Goal: Information Seeking & Learning: Learn about a topic

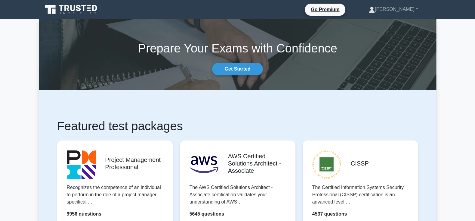
scroll to position [799, 0]
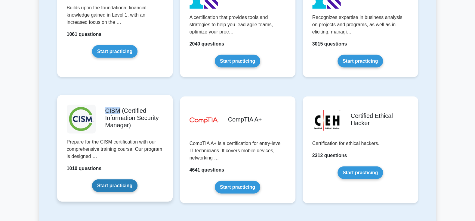
click at [113, 179] on link "Start practicing" at bounding box center [114, 185] width 45 height 13
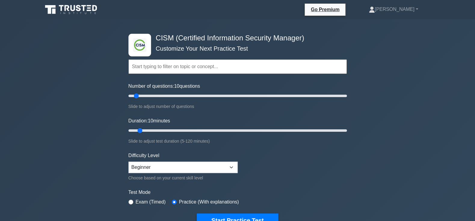
click at [48, 80] on div ".clsa-1{fill:#f6f7f8;}.clsa-2{fill:#6bb345;}.clsa-3{fill:#1d2e5c;} CISM (Certif…" at bounding box center [237, 202] width 475 height 367
click at [407, 6] on link "[PERSON_NAME]" at bounding box center [393, 9] width 78 height 12
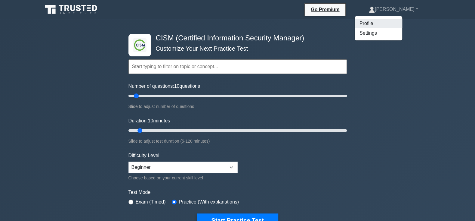
click at [398, 26] on link "Profile" at bounding box center [379, 24] width 48 height 10
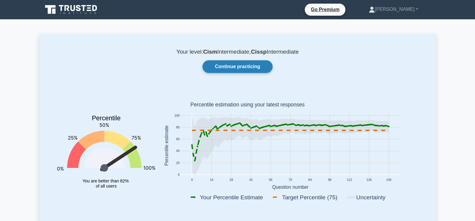
click at [248, 70] on link "Continue practicing" at bounding box center [237, 66] width 70 height 13
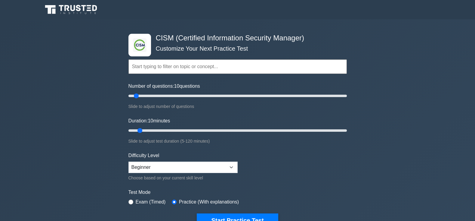
scroll to position [64, 0]
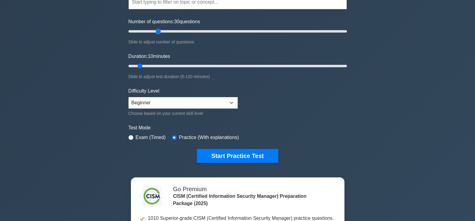
drag, startPoint x: 141, startPoint y: 32, endPoint x: 159, endPoint y: 32, distance: 17.8
type input "30"
click at [159, 32] on input "Number of questions: 30 questions" at bounding box center [237, 31] width 218 height 7
drag, startPoint x: 141, startPoint y: 65, endPoint x: 434, endPoint y: 80, distance: 294.4
type input "120"
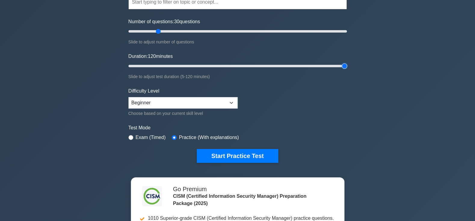
click at [347, 70] on input "Duration: 120 minutes" at bounding box center [237, 65] width 218 height 7
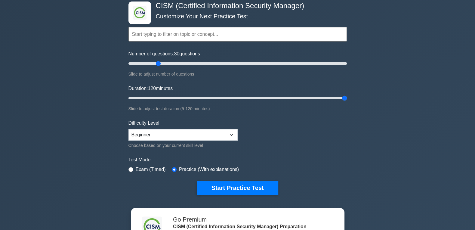
scroll to position [0, 0]
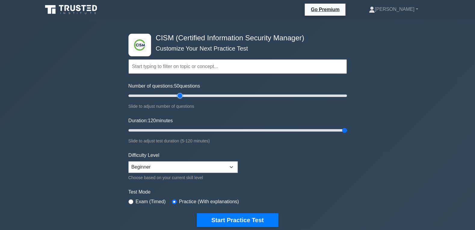
drag, startPoint x: 158, startPoint y: 97, endPoint x: 178, endPoint y: 97, distance: 19.9
click at [178, 97] on input "Number of questions: 50 questions" at bounding box center [237, 95] width 218 height 7
drag, startPoint x: 179, startPoint y: 96, endPoint x: 191, endPoint y: 96, distance: 12.3
type input "60"
click at [191, 96] on input "Number of questions: 60 questions" at bounding box center [237, 95] width 218 height 7
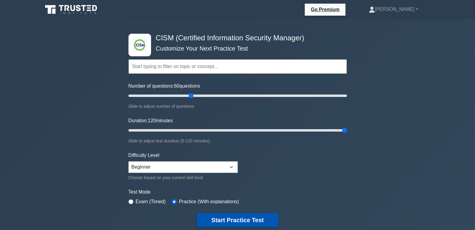
click at [244, 220] on button "Start Practice Test" at bounding box center [237, 220] width 81 height 14
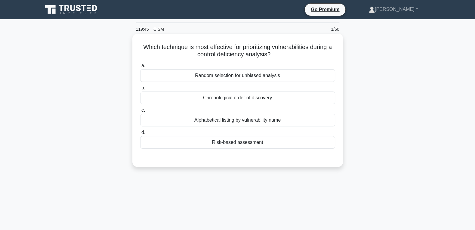
click at [277, 144] on div "Risk-based assessment" at bounding box center [237, 142] width 195 height 13
click at [140, 134] on input "d. Risk-based assessment" at bounding box center [140, 133] width 0 height 4
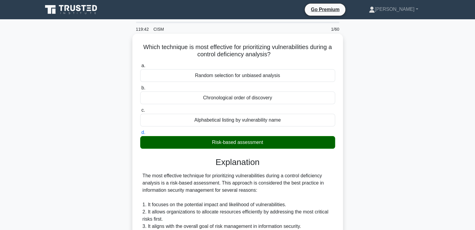
scroll to position [205, 0]
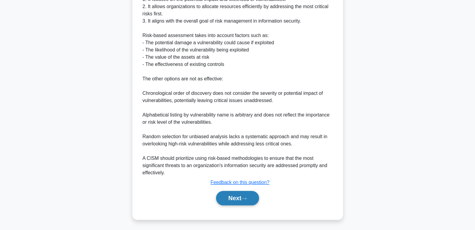
click at [225, 198] on button "Next" at bounding box center [237, 198] width 43 height 14
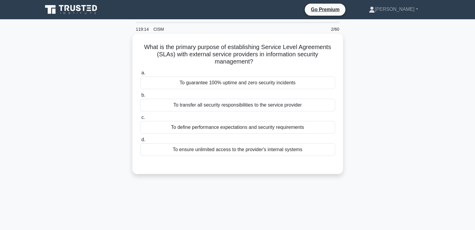
click at [209, 129] on div "To define performance expectations and security requirements" at bounding box center [237, 127] width 195 height 13
click at [140, 119] on input "c. To define performance expectations and security requirements" at bounding box center [140, 118] width 0 height 4
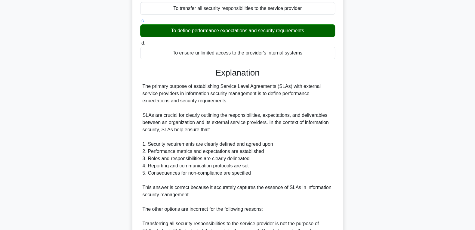
scroll to position [193, 0]
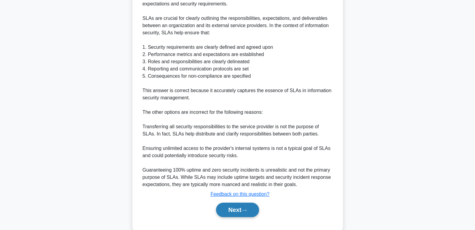
click at [230, 209] on button "Next" at bounding box center [237, 209] width 43 height 14
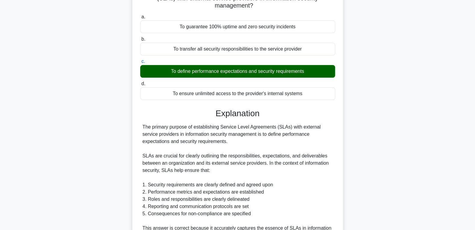
scroll to position [0, 0]
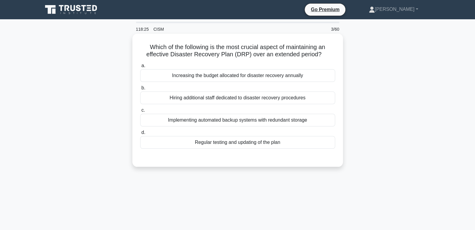
click at [295, 148] on div "Regular testing and updating of the plan" at bounding box center [237, 142] width 195 height 13
click at [140, 134] on input "d. Regular testing and updating of the plan" at bounding box center [140, 133] width 0 height 4
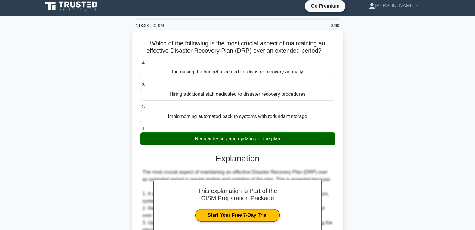
scroll to position [191, 0]
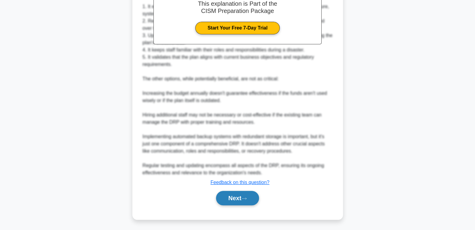
click at [225, 193] on button "Next" at bounding box center [237, 198] width 43 height 14
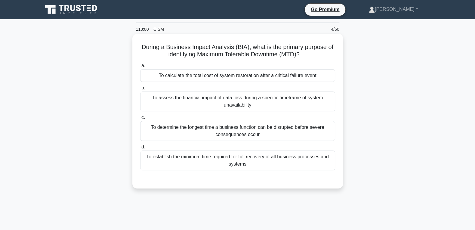
click at [191, 125] on div "To determine the longest time a business function can be disrupted before sever…" at bounding box center [237, 131] width 195 height 20
click at [140, 119] on input "c. To determine the longest time a business function can be disrupted before se…" at bounding box center [140, 118] width 0 height 4
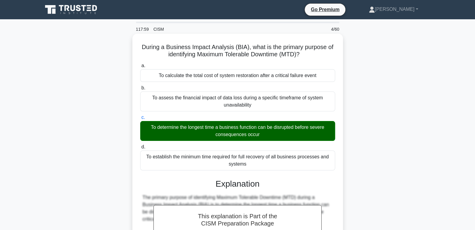
scroll to position [162, 0]
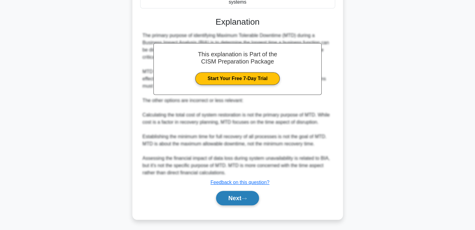
click at [229, 193] on button "Next" at bounding box center [237, 198] width 43 height 14
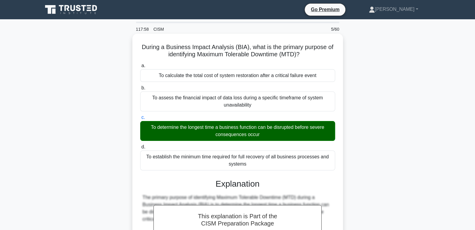
scroll to position [0, 0]
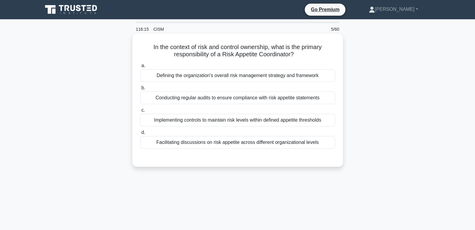
click at [207, 150] on div "a. Defining the organization's overall risk management strategy and framework b…" at bounding box center [238, 110] width 196 height 99
click at [208, 146] on div "Facilitating discussions on risk appetite across different organizational levels" at bounding box center [237, 142] width 195 height 13
click at [140, 134] on input "d. Facilitating discussions on risk appetite across different organizational le…" at bounding box center [140, 133] width 0 height 4
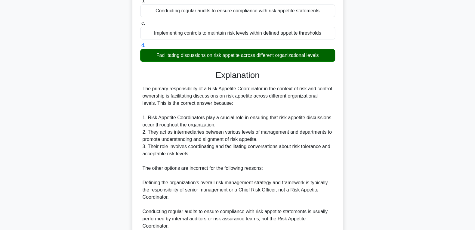
scroll to position [191, 0]
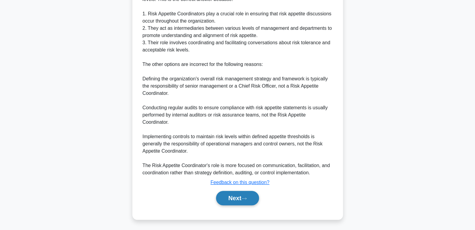
click at [237, 194] on button "Next" at bounding box center [237, 198] width 43 height 14
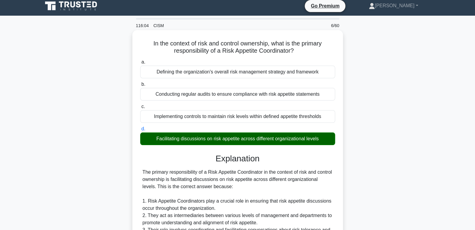
scroll to position [0, 0]
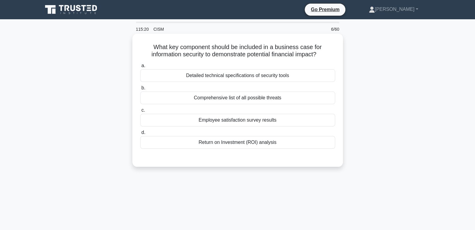
click at [218, 140] on div "Return on Investment (ROI) analysis" at bounding box center [237, 142] width 195 height 13
click at [140, 134] on input "d. Return on Investment (ROI) analysis" at bounding box center [140, 133] width 0 height 4
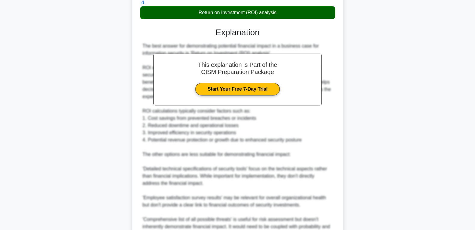
scroll to position [212, 0]
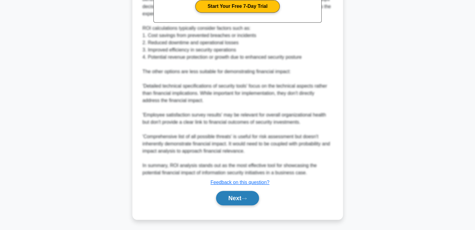
click at [230, 195] on button "Next" at bounding box center [237, 198] width 43 height 14
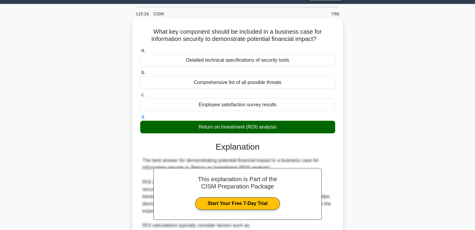
scroll to position [0, 0]
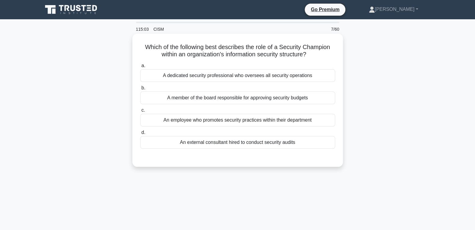
click at [217, 122] on div "An employee who promotes security practices within their department" at bounding box center [237, 120] width 195 height 13
click at [140, 112] on input "c. An employee who promotes security practices within their department" at bounding box center [140, 110] width 0 height 4
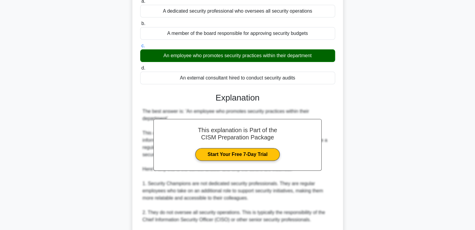
scroll to position [191, 0]
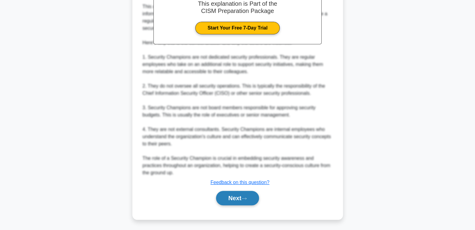
click at [233, 202] on button "Next" at bounding box center [237, 198] width 43 height 14
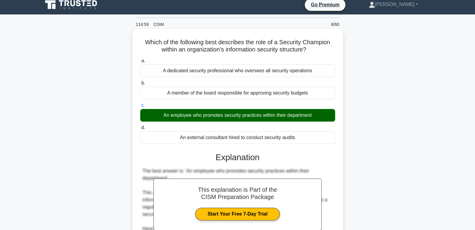
scroll to position [0, 0]
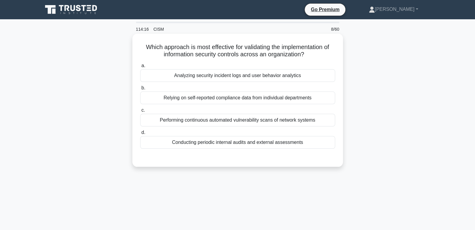
click at [255, 140] on div "Conducting periodic internal audits and external assessments" at bounding box center [237, 142] width 195 height 13
click at [140, 134] on input "d. Conducting periodic internal audits and external assessments" at bounding box center [140, 133] width 0 height 4
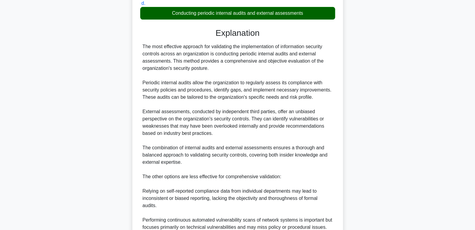
scroll to position [220, 0]
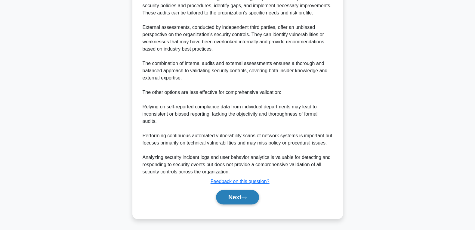
click at [221, 196] on button "Next" at bounding box center [237, 197] width 43 height 14
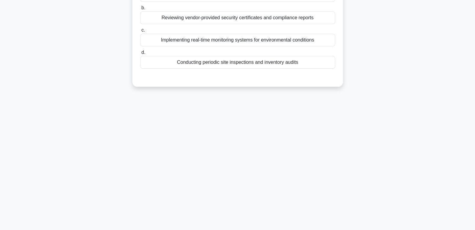
scroll to position [0, 0]
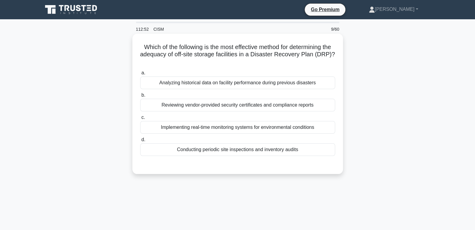
click at [142, 54] on h5 "Which of the following is the most effective method for determining the adequac…" at bounding box center [238, 54] width 196 height 22
drag, startPoint x: 144, startPoint y: 55, endPoint x: 169, endPoint y: 56, distance: 25.9
click at [169, 56] on h5 "Which of the following is the most effective method for determining the adequac…" at bounding box center [238, 54] width 196 height 22
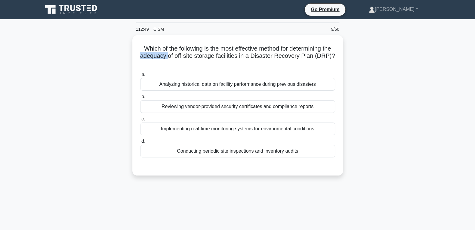
copy h5 "adequacy"
click at [109, 72] on div "Which of the following is the most effective method for determining the adequac…" at bounding box center [237, 108] width 397 height 147
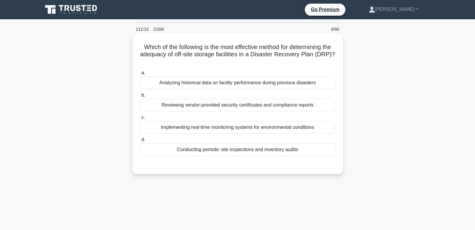
click at [212, 152] on div "Conducting periodic site inspections and inventory audits" at bounding box center [237, 149] width 195 height 13
click at [140, 142] on input "d. Conducting periodic site inspections and inventory audits" at bounding box center [140, 140] width 0 height 4
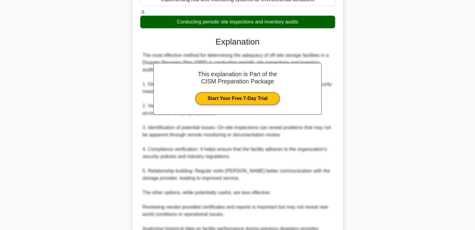
scroll to position [220, 0]
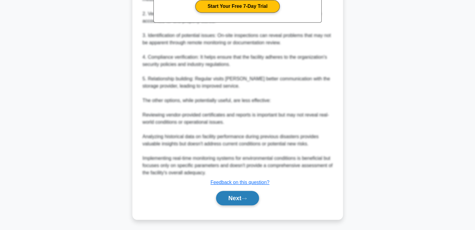
click at [245, 197] on icon at bounding box center [243, 198] width 5 height 3
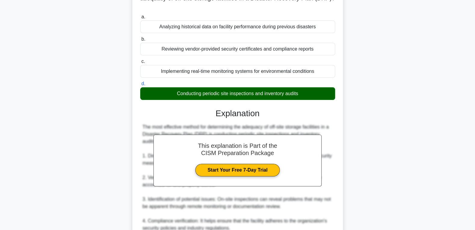
scroll to position [0, 0]
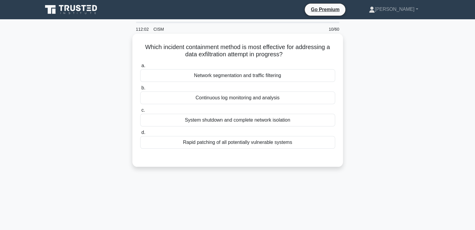
click at [225, 79] on div "Network segmentation and traffic filtering" at bounding box center [237, 75] width 195 height 13
click at [140, 68] on input "a. Network segmentation and traffic filtering" at bounding box center [140, 66] width 0 height 4
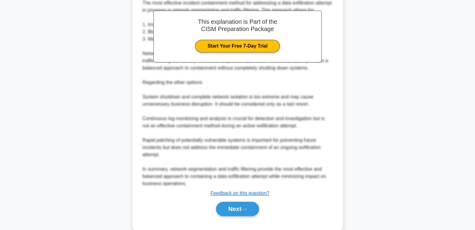
scroll to position [191, 0]
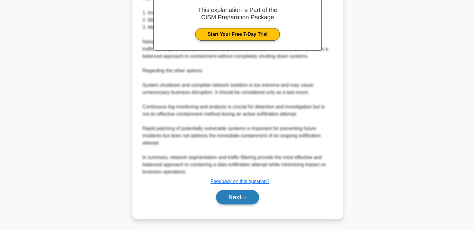
click at [231, 199] on button "Next" at bounding box center [237, 197] width 43 height 14
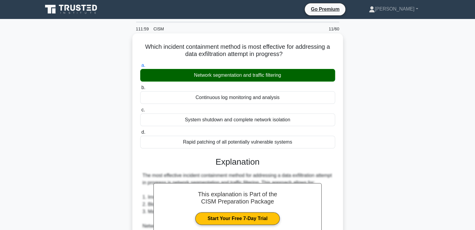
scroll to position [0, 0]
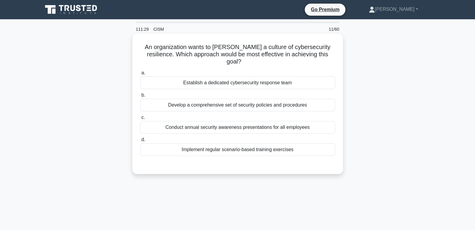
click at [253, 144] on div "Implement regular scenario-based training exercises" at bounding box center [237, 149] width 195 height 13
click at [140, 142] on input "d. Implement regular scenario-based training exercises" at bounding box center [140, 140] width 0 height 4
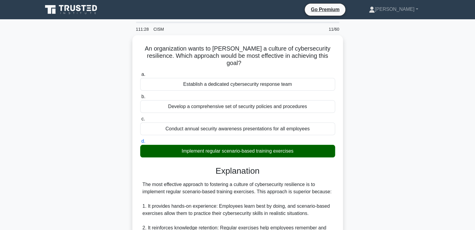
scroll to position [226, 0]
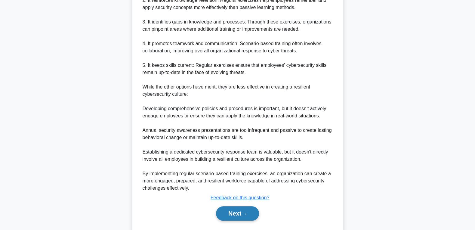
click at [226, 206] on button "Next" at bounding box center [237, 213] width 43 height 14
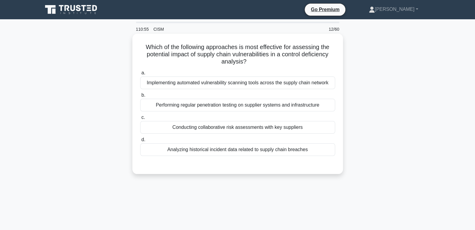
click at [268, 124] on div "Conducting collaborative risk assessments with key suppliers" at bounding box center [237, 127] width 195 height 13
click at [140, 119] on input "c. Conducting collaborative risk assessments with key suppliers" at bounding box center [140, 118] width 0 height 4
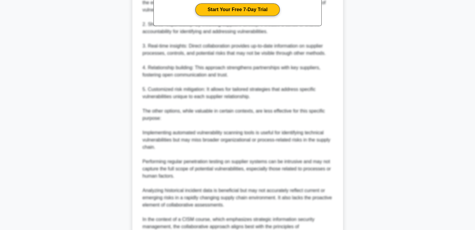
scroll to position [277, 0]
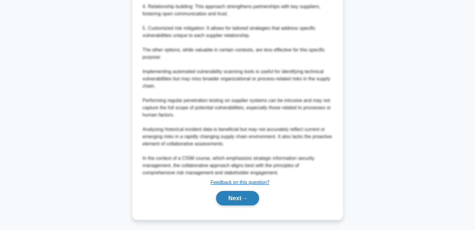
click at [231, 199] on button "Next" at bounding box center [237, 198] width 43 height 14
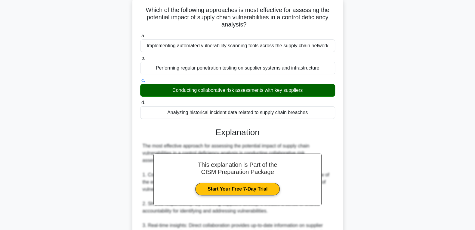
scroll to position [0, 0]
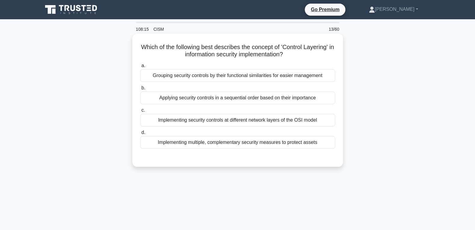
click at [236, 141] on div "Implementing multiple, complementary security measures to protect assets" at bounding box center [237, 142] width 195 height 13
click at [140, 134] on input "d. Implementing multiple, complementary security measures to protect assets" at bounding box center [140, 133] width 0 height 4
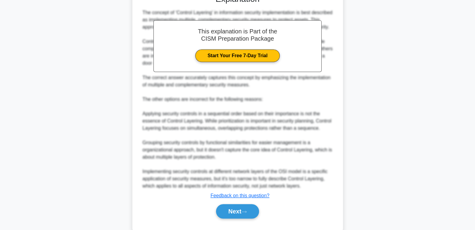
scroll to position [184, 0]
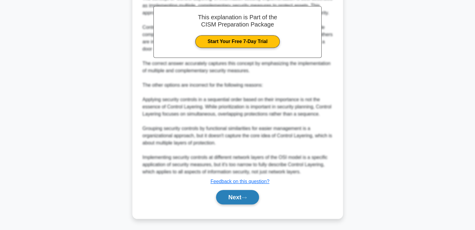
click at [227, 202] on button "Next" at bounding box center [237, 197] width 43 height 14
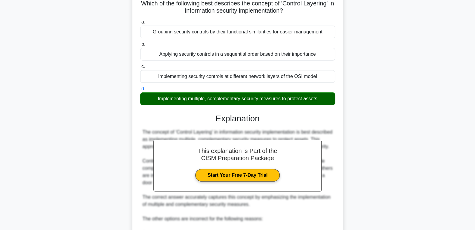
scroll to position [0, 0]
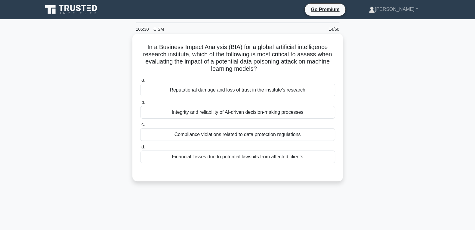
click at [211, 112] on div "Integrity and reliability of AI-driven decision-making processes" at bounding box center [237, 112] width 195 height 13
click at [140, 104] on input "b. Integrity and reliability of AI-driven decision-making processes" at bounding box center [140, 102] width 0 height 4
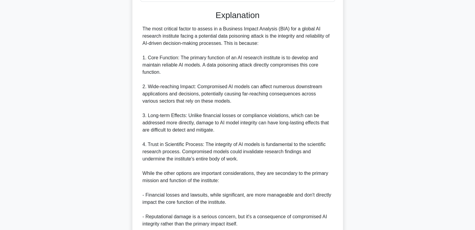
scroll to position [270, 0]
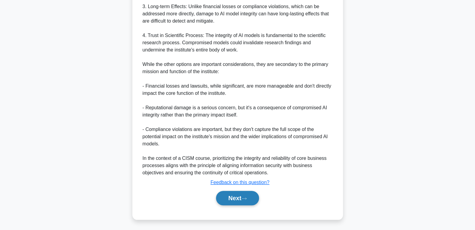
click at [226, 194] on button "Next" at bounding box center [237, 198] width 43 height 14
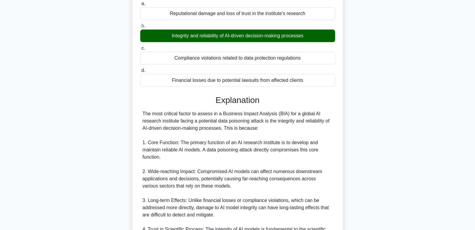
scroll to position [0, 0]
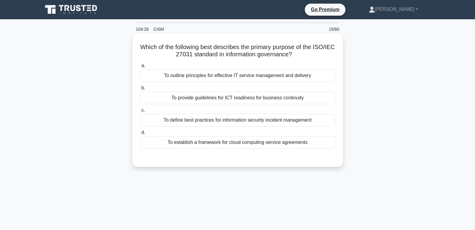
click at [244, 118] on div "To define best practices for information security incident management" at bounding box center [237, 120] width 195 height 13
click at [140, 112] on input "c. To define best practices for information security incident management" at bounding box center [140, 110] width 0 height 4
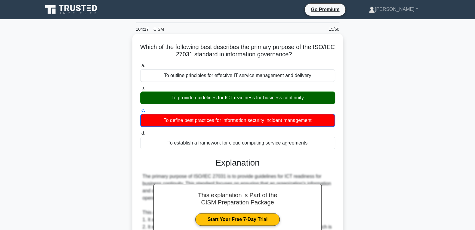
drag, startPoint x: 227, startPoint y: 98, endPoint x: 277, endPoint y: 98, distance: 49.9
click at [277, 98] on div "To provide guidelines for ICT readiness for business continuity" at bounding box center [237, 97] width 195 height 13
click at [239, 98] on div "To provide guidelines for ICT readiness for business continuity" at bounding box center [237, 97] width 195 height 13
click at [140, 90] on input "b. To provide guidelines for ICT readiness for business continuity" at bounding box center [140, 88] width 0 height 4
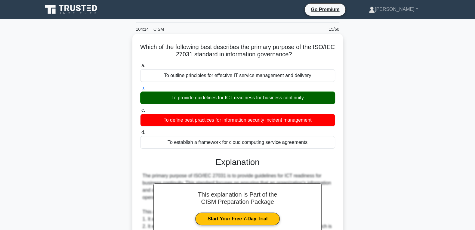
drag, startPoint x: 196, startPoint y: 99, endPoint x: 254, endPoint y: 97, distance: 57.5
click at [254, 97] on div "To provide guidelines for ICT readiness for business continuity" at bounding box center [237, 97] width 195 height 13
copy div "guidelines for ICT readiness"
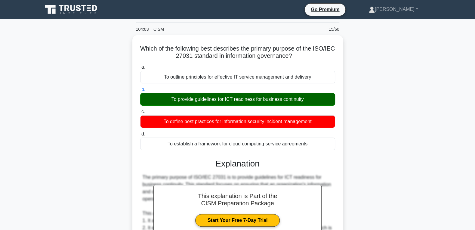
click at [91, 100] on div "Which of the following best describes the primary purpose of the ISO/IEC 27031 …" at bounding box center [237, 234] width 397 height 398
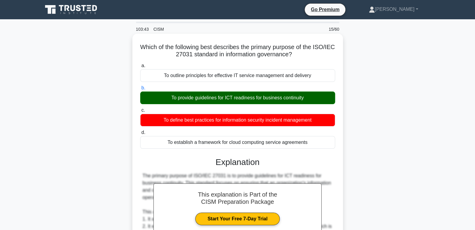
scroll to position [193, 0]
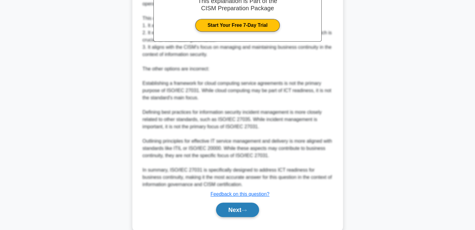
click at [237, 208] on button "Next" at bounding box center [237, 209] width 43 height 14
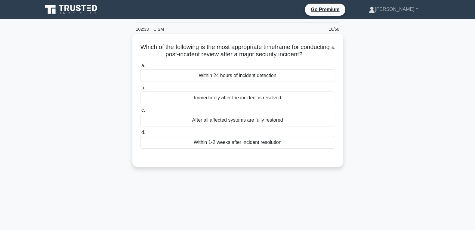
click at [230, 73] on div "Within 24 hours of incident detection" at bounding box center [237, 75] width 195 height 13
click at [140, 68] on input "a. Within 24 hours of incident detection" at bounding box center [140, 66] width 0 height 4
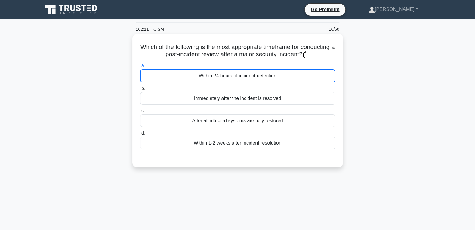
click at [245, 121] on div "After all affected systems are fully restored" at bounding box center [237, 120] width 195 height 13
click at [140, 113] on input "c. After all affected systems are fully restored" at bounding box center [140, 111] width 0 height 4
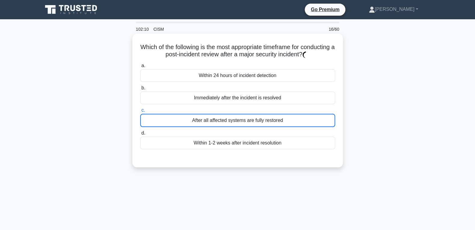
click at [245, 121] on div "After all affected systems are fully restored" at bounding box center [237, 120] width 195 height 13
click at [140, 112] on input "c. After all affected systems are fully restored" at bounding box center [140, 110] width 0 height 4
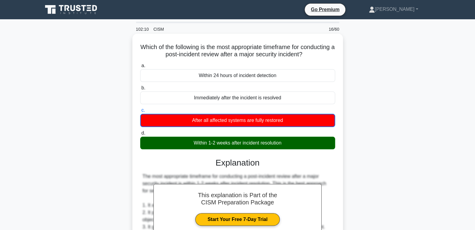
click at [281, 121] on div "After all affected systems are fully restored" at bounding box center [237, 120] width 195 height 13
click at [140, 112] on input "c. After all affected systems are fully restored" at bounding box center [140, 110] width 0 height 4
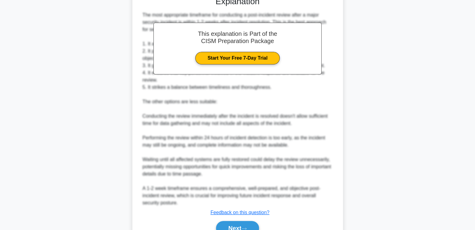
scroll to position [192, 0]
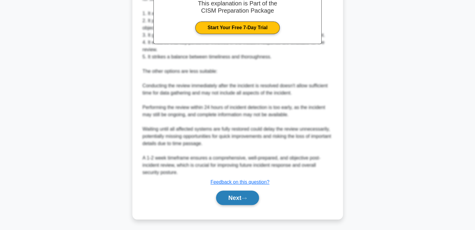
click at [228, 193] on button "Next" at bounding box center [237, 197] width 43 height 14
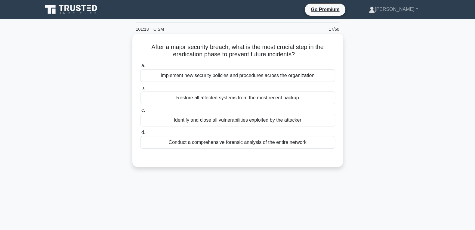
click at [262, 117] on div "Identify and close all vulnerabilities exploited by the attacker" at bounding box center [237, 120] width 195 height 13
click at [140, 112] on input "c. Identify and close all vulnerabilities exploited by the attacker" at bounding box center [140, 110] width 0 height 4
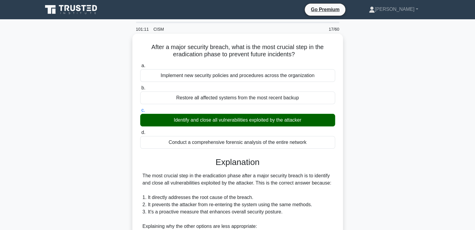
scroll to position [162, 0]
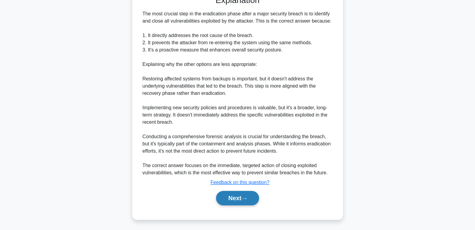
click at [229, 199] on button "Next" at bounding box center [237, 198] width 43 height 14
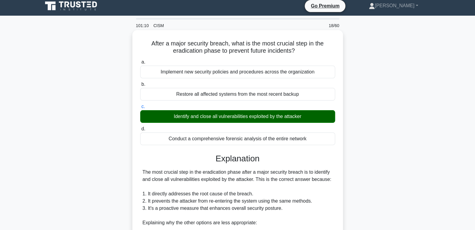
scroll to position [0, 0]
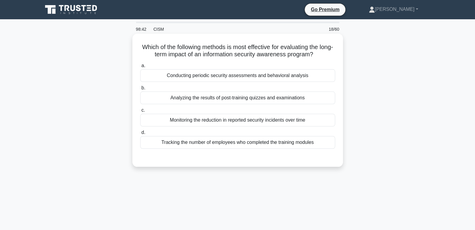
click at [249, 98] on div "Analyzing the results of post-training quizzes and examinations" at bounding box center [237, 97] width 195 height 13
click at [140, 90] on input "b. Analyzing the results of post-training quizzes and examinations" at bounding box center [140, 88] width 0 height 4
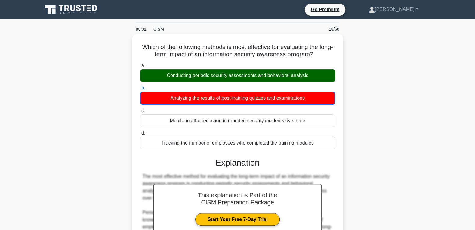
drag, startPoint x: 141, startPoint y: 46, endPoint x: 315, endPoint y: 139, distance: 197.7
click at [319, 142] on div "Which of the following methods is most effective for evaluating the long-term i…" at bounding box center [238, 215] width 206 height 358
copy div "a. Conducting periodic security assessments and behavioral analysis b. Analyzin…"
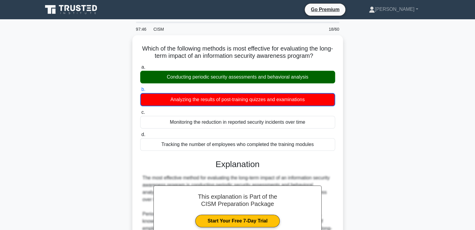
click at [90, 89] on div "Which of the following methods is most effective for evaluating the long-term i…" at bounding box center [237, 220] width 397 height 370
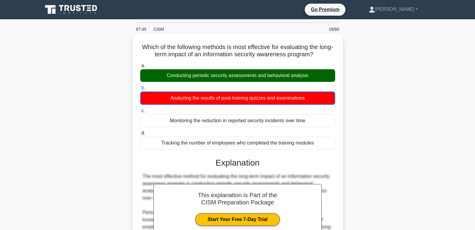
scroll to position [170, 0]
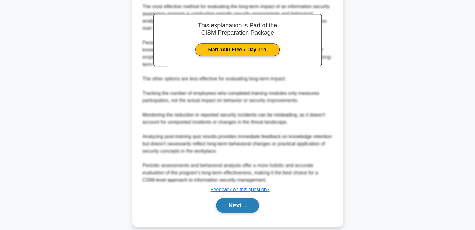
click at [233, 200] on button "Next" at bounding box center [237, 205] width 43 height 14
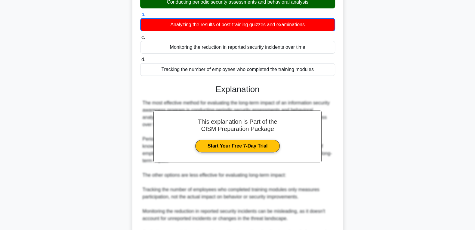
scroll to position [0, 0]
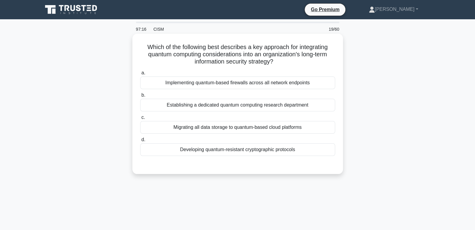
click at [215, 148] on div "Developing quantum-resistant cryptographic protocols" at bounding box center [237, 149] width 195 height 13
click at [140, 142] on input "d. Developing quantum-resistant cryptographic protocols" at bounding box center [140, 140] width 0 height 4
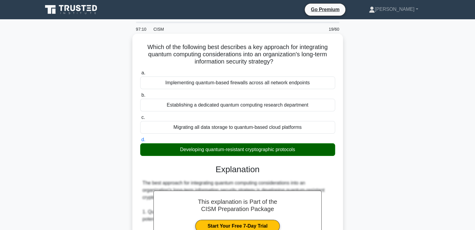
scroll to position [191, 0]
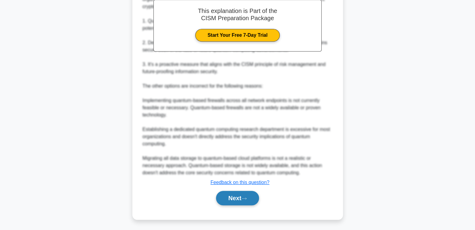
click at [233, 197] on button "Next" at bounding box center [237, 198] width 43 height 14
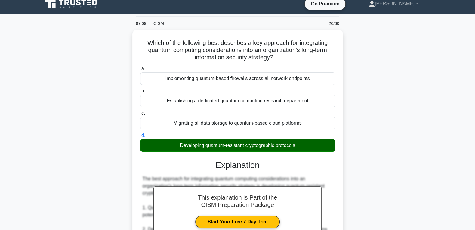
scroll to position [0, 0]
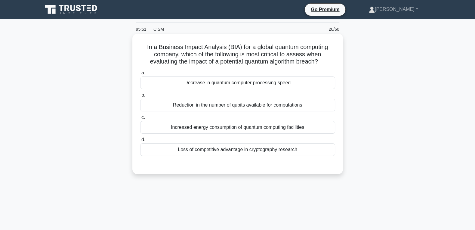
click at [192, 152] on div "Loss of competitive advantage in cryptography research" at bounding box center [237, 149] width 195 height 13
click at [140, 142] on input "d. Loss of competitive advantage in cryptography research" at bounding box center [140, 140] width 0 height 4
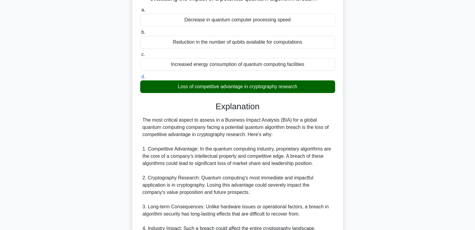
scroll to position [249, 0]
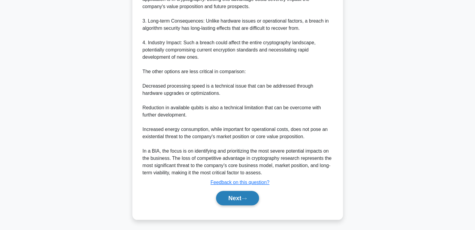
click at [231, 198] on button "Next" at bounding box center [237, 198] width 43 height 14
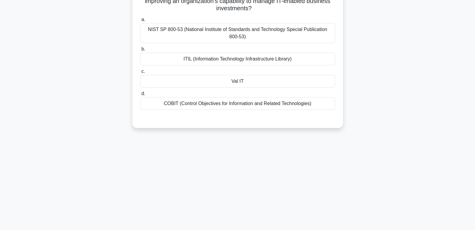
scroll to position [0, 0]
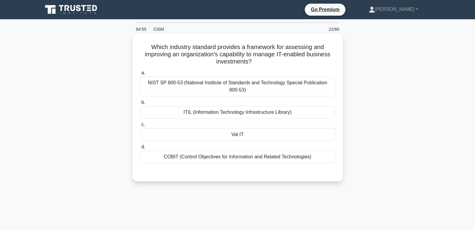
click at [217, 158] on div "COBIT (Control Objectives for Information and Related Technologies)" at bounding box center [237, 156] width 195 height 13
click at [140, 149] on input "d. COBIT (Control Objectives for Information and Related Technologies)" at bounding box center [140, 147] width 0 height 4
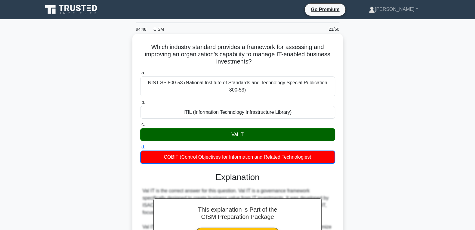
drag, startPoint x: 153, startPoint y: 47, endPoint x: 326, endPoint y: 154, distance: 203.5
click at [326, 154] on div "Which industry standard provides a framework for assessing and improving an org…" at bounding box center [238, 215] width 206 height 358
copy div "a. NIST SP 800-53 (National Institute of Standards and Technology Special Publi…"
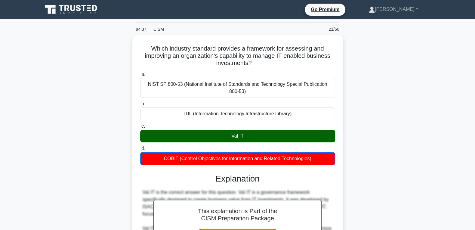
click at [348, 63] on div "Which industry standard provides a framework for assessing and improving an org…" at bounding box center [237, 220] width 397 height 370
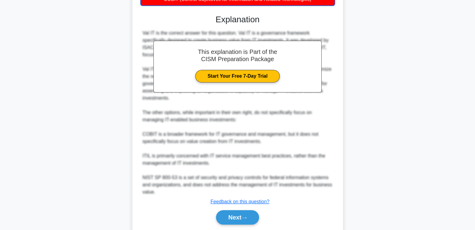
scroll to position [177, 0]
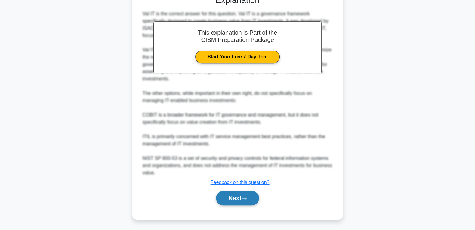
click at [235, 199] on button "Next" at bounding box center [237, 198] width 43 height 14
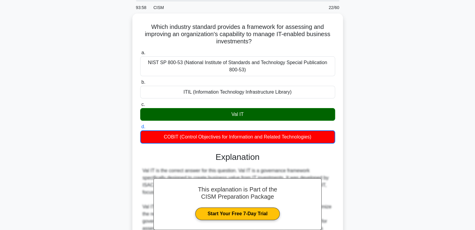
scroll to position [0, 0]
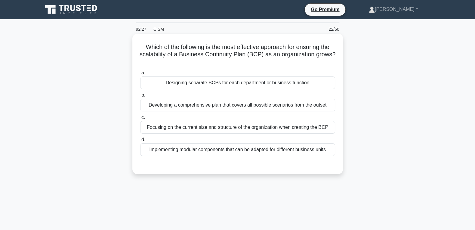
click at [260, 147] on div "Implementing modular components that can be adapted for different business units" at bounding box center [237, 149] width 195 height 13
click at [140, 142] on input "d. Implementing modular components that can be adapted for different business u…" at bounding box center [140, 140] width 0 height 4
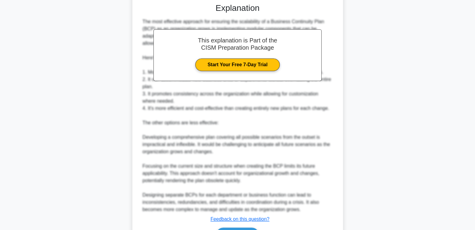
scroll to position [198, 0]
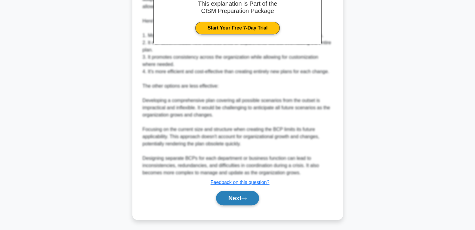
click at [229, 197] on button "Next" at bounding box center [237, 198] width 43 height 14
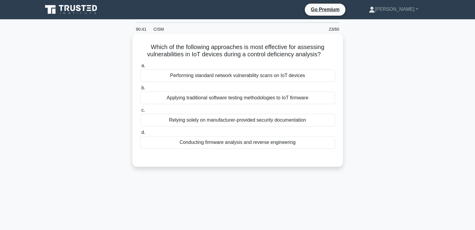
click at [214, 98] on div "Applying traditional software testing methodologies to IoT firmware" at bounding box center [237, 97] width 195 height 13
click at [140, 90] on input "b. Applying traditional software testing methodologies to IoT firmware" at bounding box center [140, 88] width 0 height 4
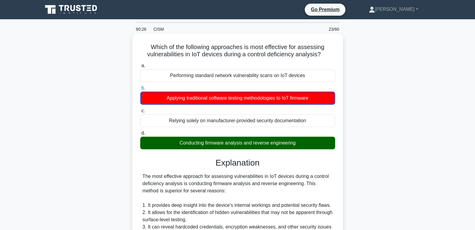
drag, startPoint x: 153, startPoint y: 46, endPoint x: 314, endPoint y: 140, distance: 186.2
copy div "a. Performing standard network vulnerability scans on IoT devices b. Applying t…"
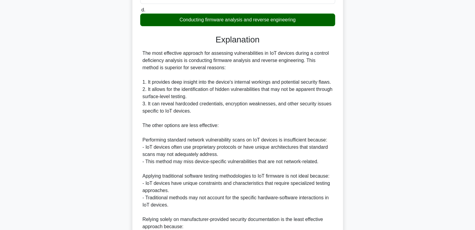
scroll to position [226, 0]
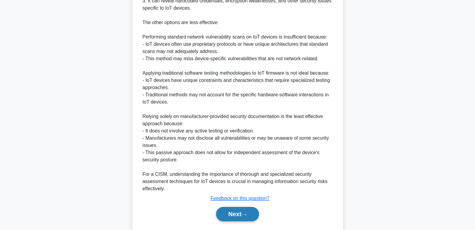
click at [230, 216] on button "Next" at bounding box center [237, 214] width 43 height 14
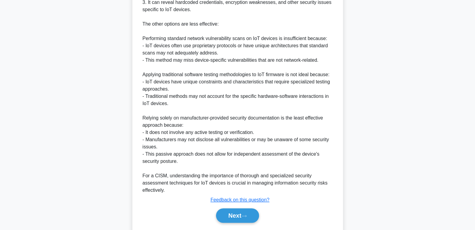
scroll to position [0, 0]
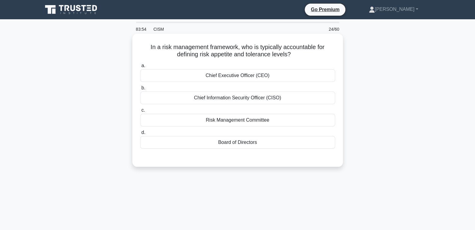
click at [271, 145] on div "Board of Directors" at bounding box center [237, 142] width 195 height 13
click at [140, 134] on input "d. Board of Directors" at bounding box center [140, 133] width 0 height 4
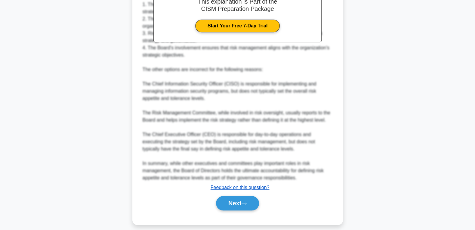
scroll to position [193, 0]
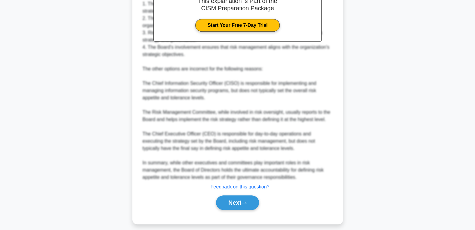
click at [236, 209] on div "Next" at bounding box center [237, 202] width 195 height 19
click at [236, 207] on button "Next" at bounding box center [237, 202] width 43 height 14
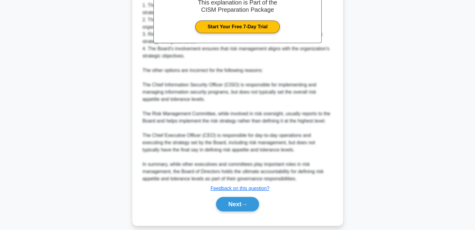
scroll to position [0, 0]
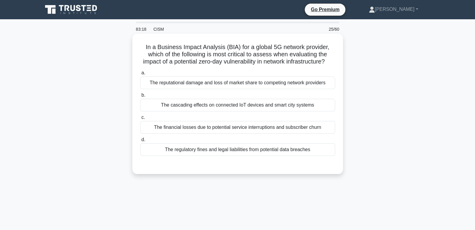
click at [195, 123] on div "The financial losses due to potential service interruptions and subscriber churn" at bounding box center [237, 127] width 195 height 13
click at [140, 119] on input "c. The financial losses due to potential service interruptions and subscriber c…" at bounding box center [140, 118] width 0 height 4
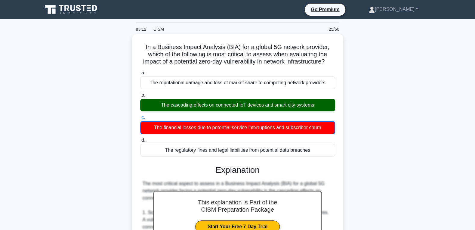
drag, startPoint x: 145, startPoint y: 47, endPoint x: 315, endPoint y: 154, distance: 200.8
copy div "a. The reputational damage and loss of market share to competing network provid…"
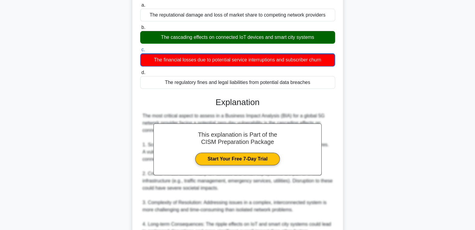
scroll to position [193, 0]
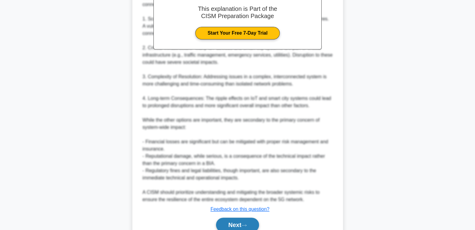
click at [230, 222] on button "Next" at bounding box center [237, 225] width 43 height 14
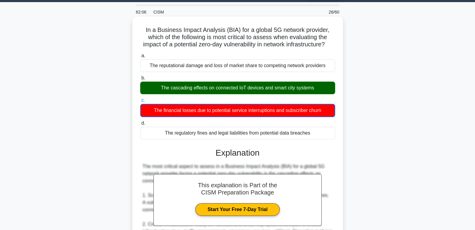
scroll to position [0, 0]
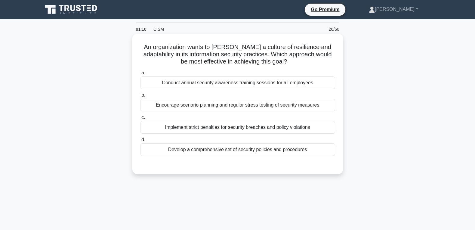
click at [192, 104] on div "Encourage scenario planning and regular stress testing of security measures" at bounding box center [237, 105] width 195 height 13
click at [140, 97] on input "b. Encourage scenario planning and regular stress testing of security measures" at bounding box center [140, 95] width 0 height 4
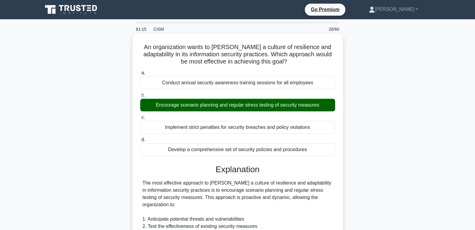
scroll to position [193, 0]
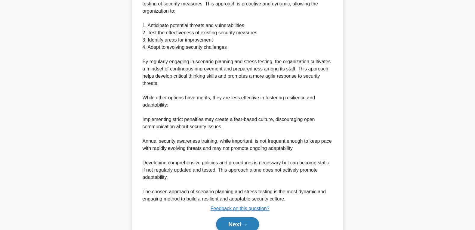
click at [229, 224] on button "Next" at bounding box center [237, 224] width 43 height 14
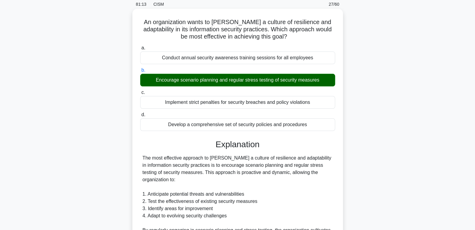
scroll to position [0, 0]
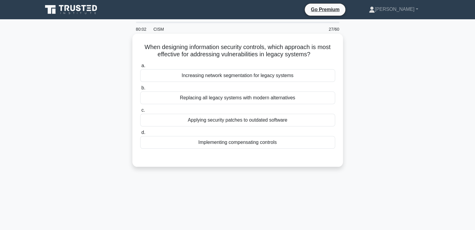
click at [230, 143] on div "Implementing compensating controls" at bounding box center [237, 142] width 195 height 13
click at [140, 134] on input "d. Implementing compensating controls" at bounding box center [140, 133] width 0 height 4
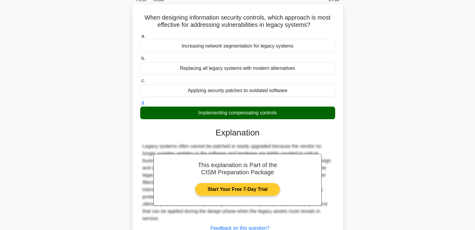
scroll to position [95, 0]
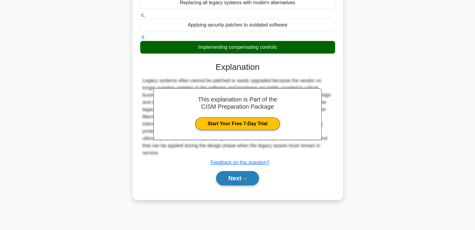
click at [219, 176] on button "Next" at bounding box center [237, 178] width 43 height 14
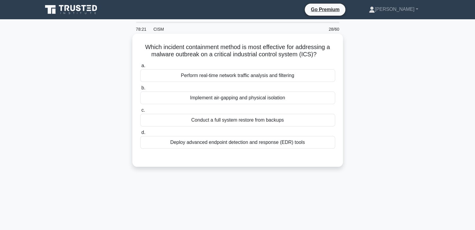
click at [231, 78] on div "Perform real-time network traffic analysis and filtering" at bounding box center [237, 75] width 195 height 13
click at [140, 68] on input "a. Perform real-time network traffic analysis and filtering" at bounding box center [140, 66] width 0 height 4
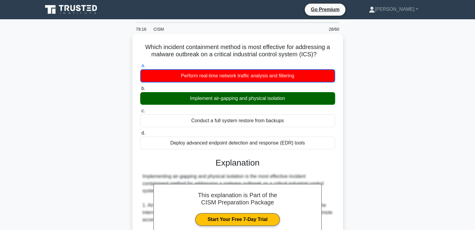
drag, startPoint x: 144, startPoint y: 49, endPoint x: 310, endPoint y: 144, distance: 191.3
click at [310, 144] on div "Which incident containment method is most effective for addressing a malware ou…" at bounding box center [238, 229] width 206 height 387
copy div "a. Perform real-time network traffic analysis and filtering b. Implement air-ga…"
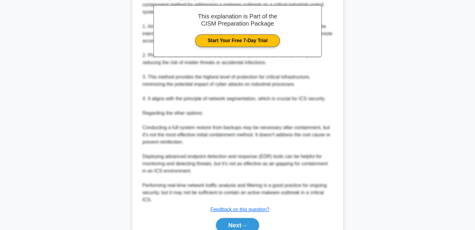
scroll to position [206, 0]
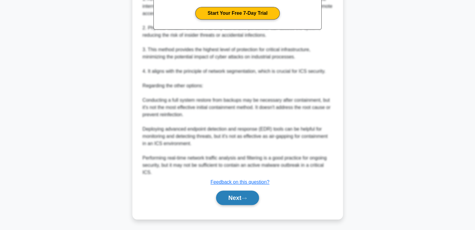
click at [230, 198] on button "Next" at bounding box center [237, 197] width 43 height 14
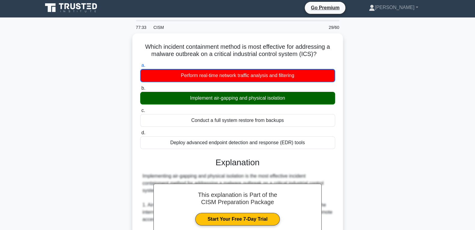
scroll to position [0, 0]
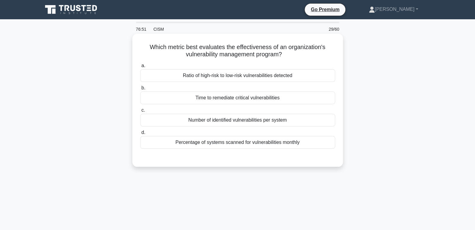
click at [295, 120] on div "Number of identified vulnerabilities per system" at bounding box center [237, 120] width 195 height 13
click at [140, 112] on input "c. Number of identified vulnerabilities per system" at bounding box center [140, 110] width 0 height 4
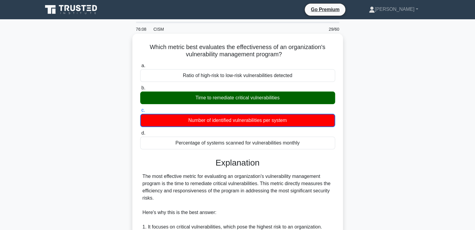
drag, startPoint x: 152, startPoint y: 48, endPoint x: 318, endPoint y: 140, distance: 189.9
copy div "a. Ratio of high-risk to low-risk vulnerabilities detected b. Time to remediate…"
click at [308, 54] on h5 "Which metric best evaluates the effectiveness of an organization's vulnerabilit…" at bounding box center [238, 50] width 196 height 15
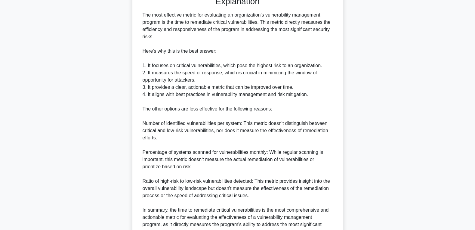
scroll to position [221, 0]
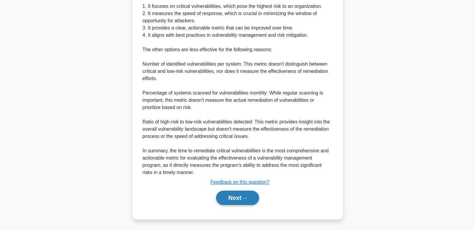
click at [250, 202] on button "Next" at bounding box center [237, 197] width 43 height 14
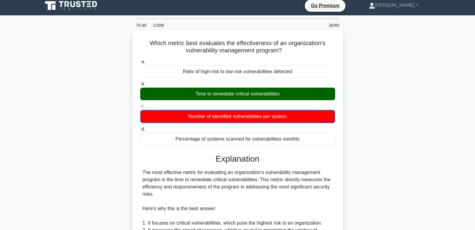
scroll to position [0, 0]
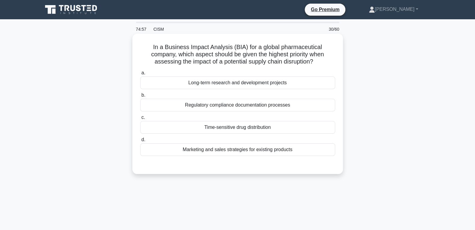
click at [257, 108] on div "Regulatory compliance documentation processes" at bounding box center [237, 105] width 195 height 13
click at [140, 97] on input "b. Regulatory compliance documentation processes" at bounding box center [140, 95] width 0 height 4
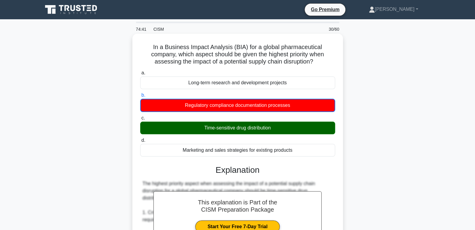
drag, startPoint x: 142, startPoint y: 48, endPoint x: 305, endPoint y: 151, distance: 193.0
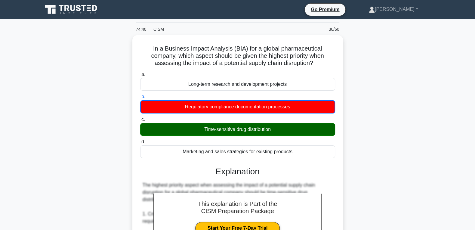
copy div "a. Long-term research and development projects b. Regulatory compliance documen…"
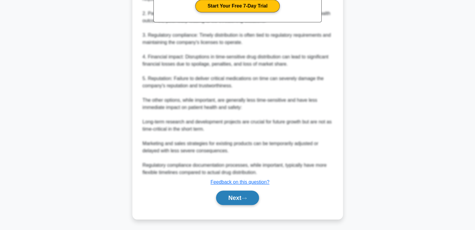
click at [230, 198] on button "Next" at bounding box center [237, 197] width 43 height 14
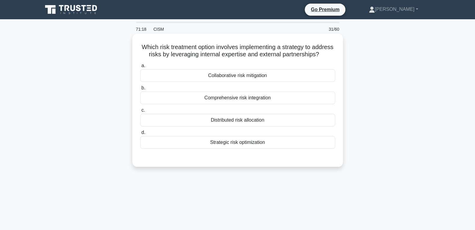
click at [235, 82] on div "a. Collaborative risk mitigation b. Comprehensive risk integration c. d." at bounding box center [238, 105] width 202 height 89
click at [235, 80] on div "Collaborative risk mitigation" at bounding box center [237, 75] width 195 height 13
click at [140, 68] on input "a. Collaborative risk mitigation" at bounding box center [140, 66] width 0 height 4
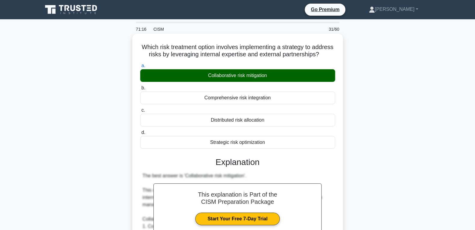
scroll to position [184, 0]
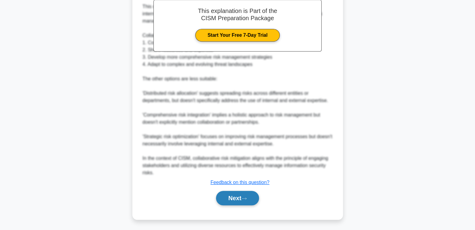
click at [227, 202] on button "Next" at bounding box center [237, 198] width 43 height 14
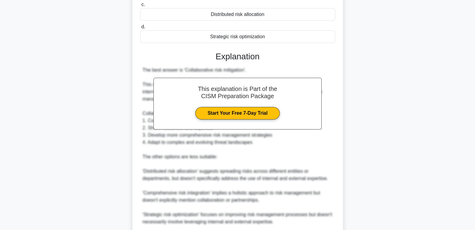
scroll to position [0, 0]
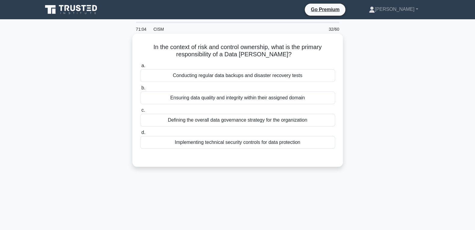
click at [251, 49] on h5 "In the context of risk and control ownership, what is the primary responsibilit…" at bounding box center [238, 50] width 196 height 15
copy h5 "ownership"
click at [218, 144] on div "Implementing technical security controls for data protection" at bounding box center [237, 142] width 195 height 13
click at [140, 134] on input "d. Implementing technical security controls for data protection" at bounding box center [140, 133] width 0 height 4
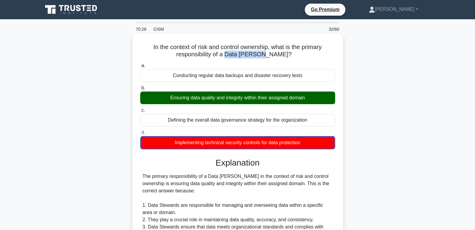
drag, startPoint x: 238, startPoint y: 54, endPoint x: 273, endPoint y: 55, distance: 34.6
click at [273, 55] on h5 "In the context of risk and control ownership, what is the primary responsibilit…" at bounding box center [238, 50] width 196 height 15
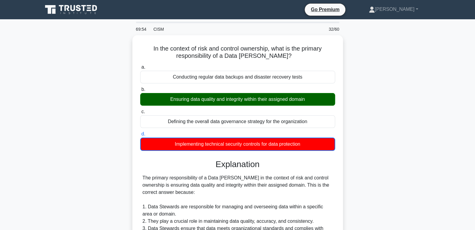
click at [121, 118] on div "In the context of risk and control ownership, what is the primary responsibilit…" at bounding box center [237, 227] width 397 height 384
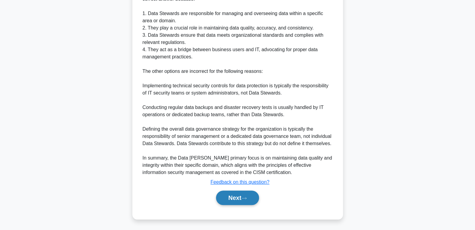
click at [227, 197] on button "Next" at bounding box center [237, 197] width 43 height 14
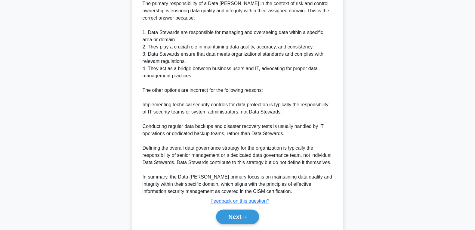
scroll to position [0, 0]
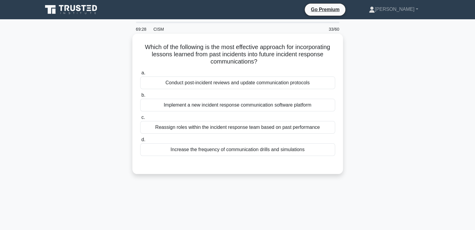
click at [181, 84] on div "Conduct post-incident reviews and update communication protocols" at bounding box center [237, 82] width 195 height 13
click at [140, 75] on input "a. Conduct post-incident reviews and update communication protocols" at bounding box center [140, 73] width 0 height 4
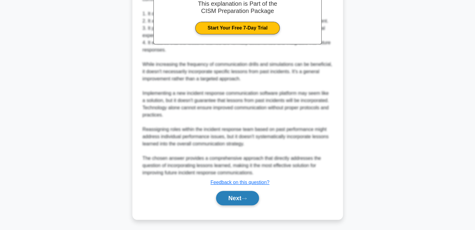
click at [233, 202] on button "Next" at bounding box center [237, 198] width 43 height 14
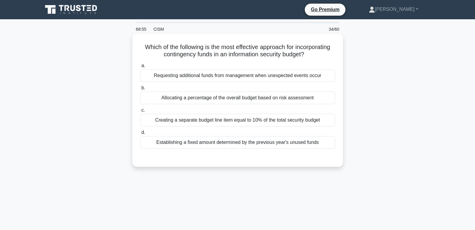
click at [197, 101] on div "Allocating a percentage of the overall budget based on risk assessment" at bounding box center [237, 97] width 195 height 13
click at [140, 90] on input "b. Allocating a percentage of the overall budget based on risk assessment" at bounding box center [140, 88] width 0 height 4
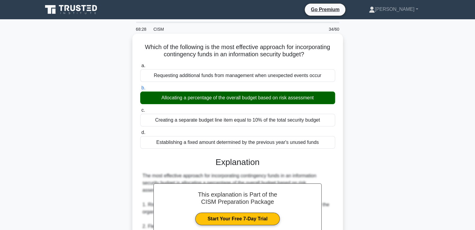
scroll to position [161, 0]
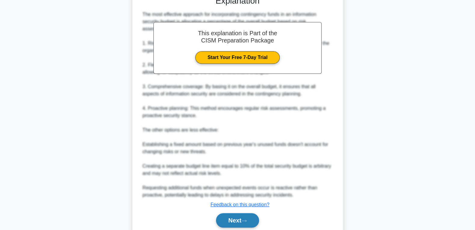
click at [225, 225] on button "Next" at bounding box center [237, 220] width 43 height 14
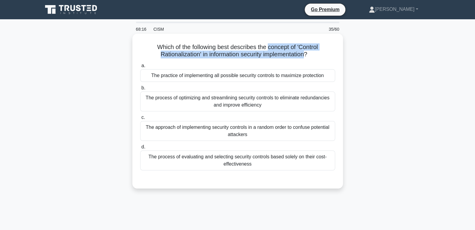
drag, startPoint x: 267, startPoint y: 48, endPoint x: 306, endPoint y: 56, distance: 39.4
click at [306, 56] on h5 "Which of the following best describes the concept of 'Control Rationalization' …" at bounding box center [238, 50] width 196 height 15
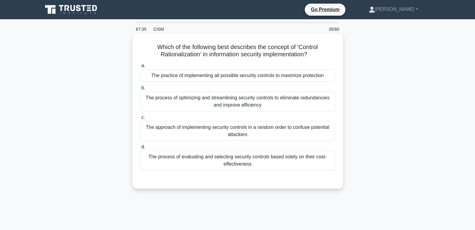
click at [249, 155] on div "The process of evaluating and selecting security controls based solely on their…" at bounding box center [237, 160] width 195 height 20
click at [140, 149] on input "d. The process of evaluating and selecting security controls based solely on th…" at bounding box center [140, 147] width 0 height 4
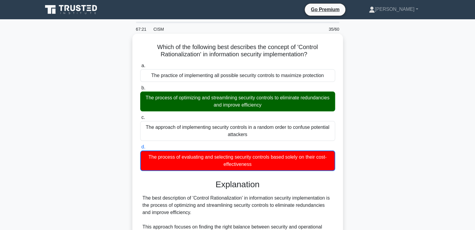
drag, startPoint x: 157, startPoint y: 47, endPoint x: 311, endPoint y: 164, distance: 193.1
click at [311, 164] on div "Which of the following best describes the concept of 'Control Rationalization' …" at bounding box center [238, 225] width 206 height 379
click at [312, 164] on div "The process of evaluating and selecting security controls based solely on their…" at bounding box center [237, 160] width 195 height 20
click at [140, 149] on input "d. The process of evaluating and selecting security controls based solely on th…" at bounding box center [140, 147] width 0 height 4
drag, startPoint x: 159, startPoint y: 51, endPoint x: 252, endPoint y: 92, distance: 101.4
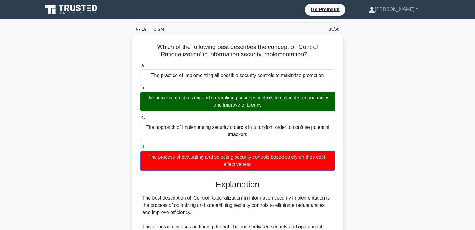
click at [267, 169] on div "Which of the following best describes the concept of 'Control Rationalization' …" at bounding box center [238, 225] width 206 height 379
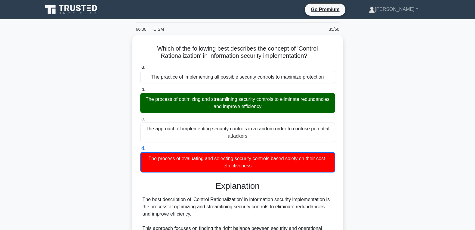
click at [391, 178] on div "Which of the following best describes the concept of 'Control Rationalization' …" at bounding box center [237, 230] width 397 height 391
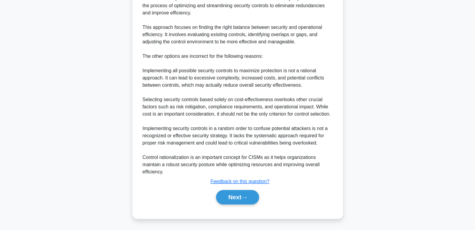
scroll to position [206, 0]
click at [246, 200] on button "Next" at bounding box center [237, 197] width 43 height 14
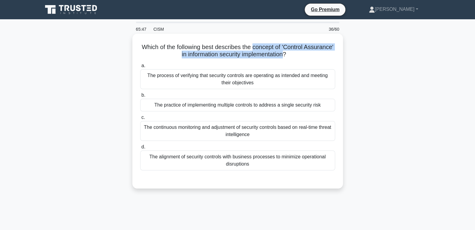
drag, startPoint x: 254, startPoint y: 48, endPoint x: 284, endPoint y: 56, distance: 31.5
click at [284, 56] on h5 "Which of the following best describes the concept of 'Control Assurance' in inf…" at bounding box center [238, 50] width 196 height 15
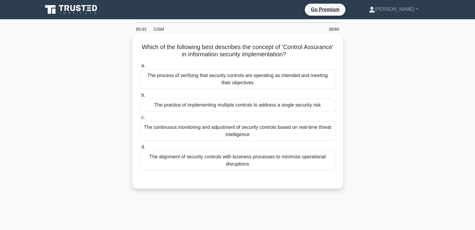
click at [147, 60] on div "Which of the following best describes the concept of 'Control Assurance' in inf…" at bounding box center [238, 111] width 206 height 150
click at [206, 80] on div "The process of verifying that security controls are operating as intended and m…" at bounding box center [237, 79] width 195 height 20
click at [140, 68] on input "a. The process of verifying that security controls are operating as intended an…" at bounding box center [140, 66] width 0 height 4
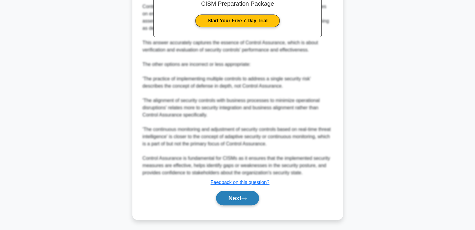
click at [224, 200] on button "Next" at bounding box center [237, 198] width 43 height 14
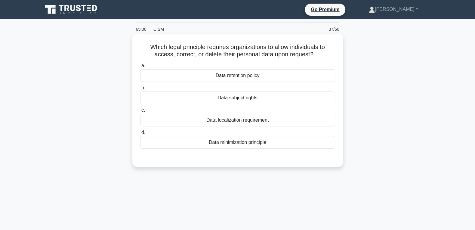
click at [260, 100] on div "Data subject rights" at bounding box center [237, 97] width 195 height 13
click at [140, 90] on input "b. Data subject rights" at bounding box center [140, 88] width 0 height 4
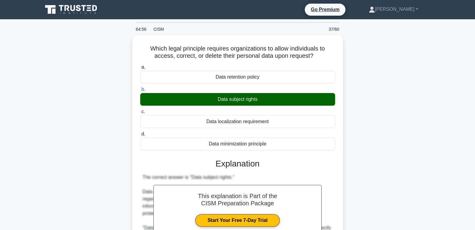
scroll to position [126, 0]
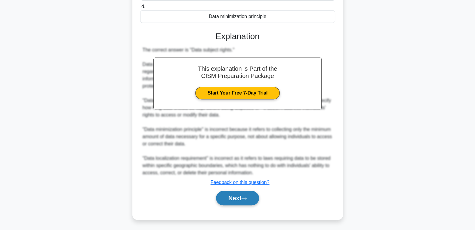
click at [227, 194] on button "Next" at bounding box center [237, 198] width 43 height 14
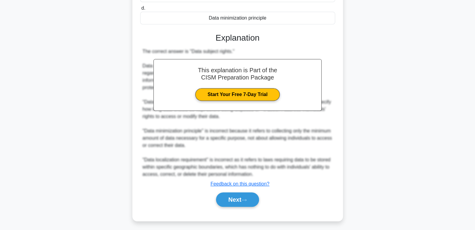
scroll to position [0, 0]
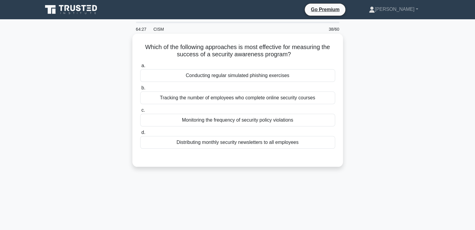
click at [201, 72] on div "Conducting regular simulated phishing exercises" at bounding box center [237, 75] width 195 height 13
click at [140, 68] on input "a. Conducting regular simulated phishing exercises" at bounding box center [140, 66] width 0 height 4
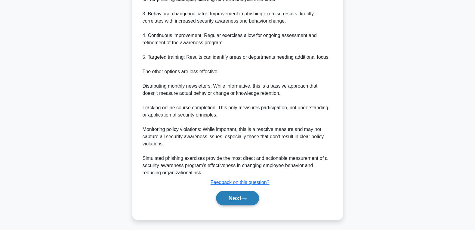
click at [233, 200] on button "Next" at bounding box center [237, 198] width 43 height 14
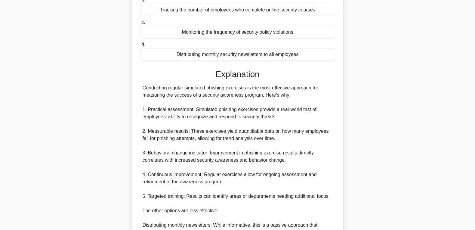
scroll to position [1, 0]
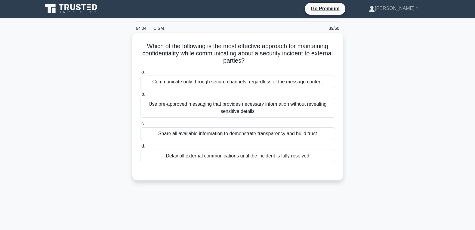
click at [275, 107] on div "Use pre-approved messaging that provides necessary information without revealin…" at bounding box center [237, 108] width 195 height 20
click at [140, 96] on input "b. Use pre-approved messaging that provides necessary information without revea…" at bounding box center [140, 94] width 0 height 4
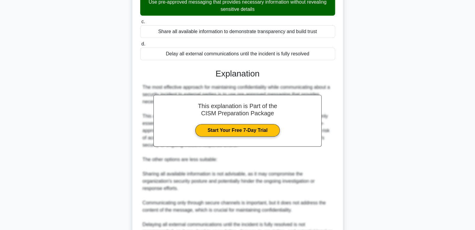
scroll to position [162, 0]
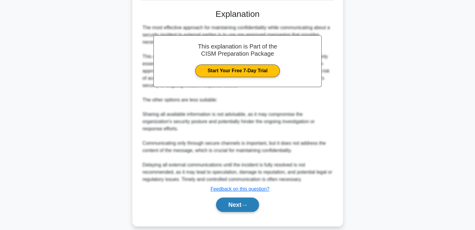
click at [240, 205] on button "Next" at bounding box center [237, 204] width 43 height 14
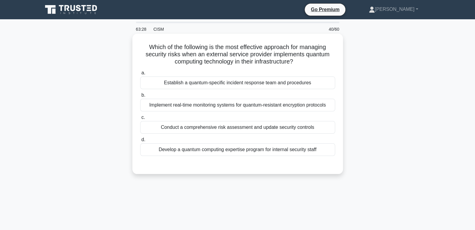
click at [222, 108] on div "Implement real-time monitoring systems for quantum-resistant encryption protoco…" at bounding box center [237, 105] width 195 height 13
click at [140, 97] on input "b. Implement real-time monitoring systems for quantum-resistant encryption prot…" at bounding box center [140, 95] width 0 height 4
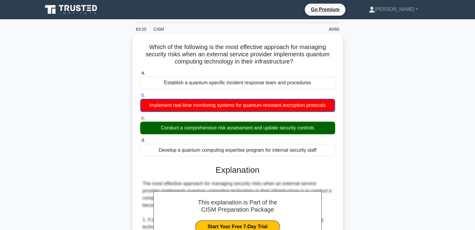
drag, startPoint x: 150, startPoint y: 46, endPoint x: 324, endPoint y: 148, distance: 202.1
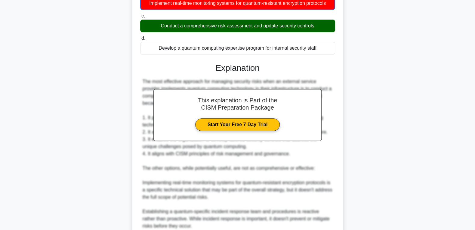
scroll to position [193, 0]
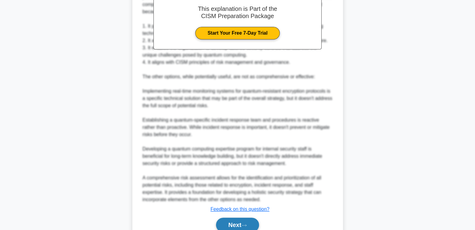
click at [229, 219] on button "Next" at bounding box center [237, 225] width 43 height 14
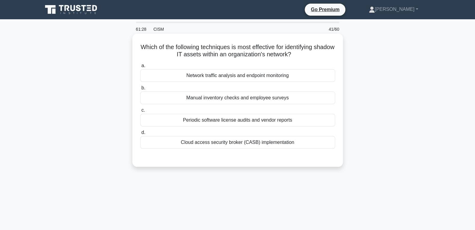
click at [236, 75] on div "Network traffic analysis and endpoint monitoring" at bounding box center [237, 75] width 195 height 13
click at [140, 68] on input "a. Network traffic analysis and endpoint monitoring" at bounding box center [140, 66] width 0 height 4
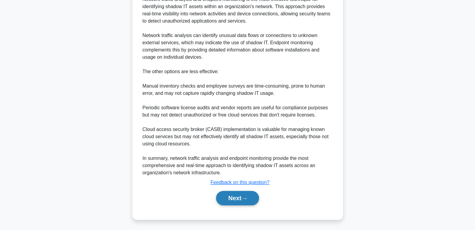
click at [228, 202] on button "Next" at bounding box center [237, 198] width 43 height 14
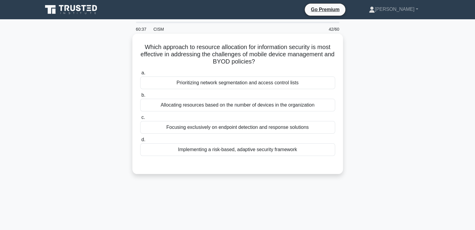
click at [227, 87] on div "Prioritizing network segmentation and access control lists" at bounding box center [237, 82] width 195 height 13
click at [140, 75] on input "a. Prioritizing network segmentation and access control lists" at bounding box center [140, 73] width 0 height 4
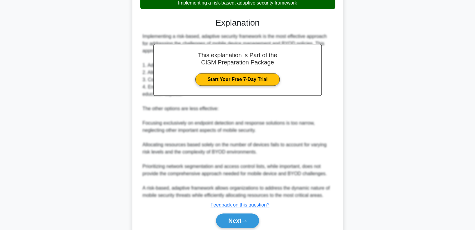
scroll to position [161, 0]
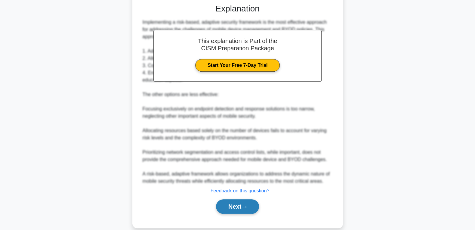
click at [227, 209] on button "Next" at bounding box center [237, 206] width 43 height 14
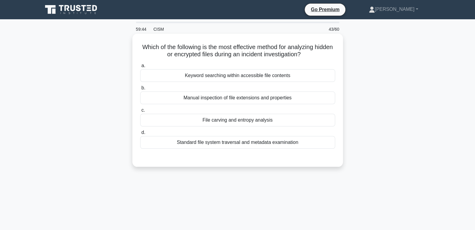
drag, startPoint x: 141, startPoint y: 46, endPoint x: 326, endPoint y: 137, distance: 205.6
click at [326, 137] on div "Which of the following is the most effective method for analyzing hidden or enc…" at bounding box center [238, 100] width 206 height 128
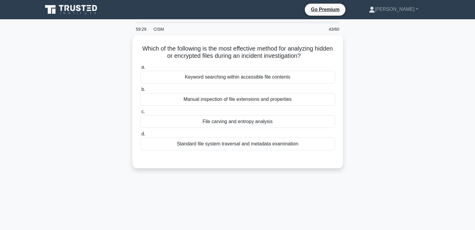
click at [56, 141] on div "Which of the following is the most effective method for analyzing hidden or enc…" at bounding box center [237, 105] width 397 height 140
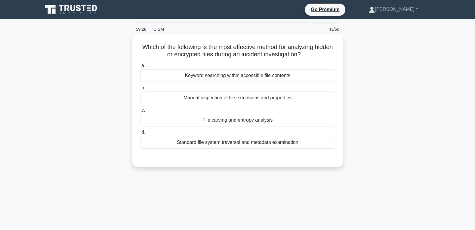
click at [241, 123] on div "File carving and entropy analysis" at bounding box center [237, 120] width 195 height 13
click at [140, 112] on input "c. File carving and entropy analysis" at bounding box center [140, 110] width 0 height 4
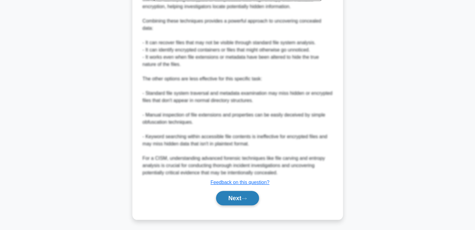
click at [236, 192] on button "Next" at bounding box center [237, 198] width 43 height 14
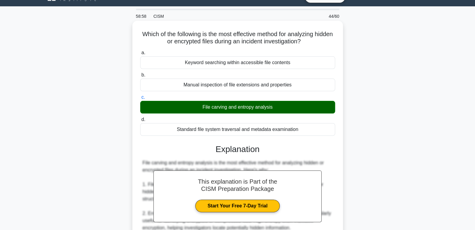
scroll to position [0, 0]
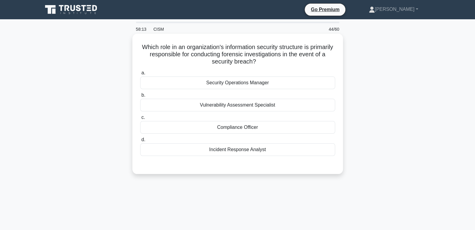
click at [273, 150] on div "Incident Response Analyst" at bounding box center [237, 149] width 195 height 13
click at [140, 142] on input "d. Incident Response Analyst" at bounding box center [140, 140] width 0 height 4
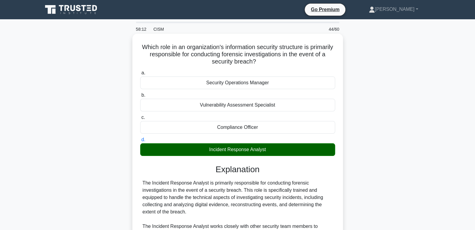
scroll to position [169, 0]
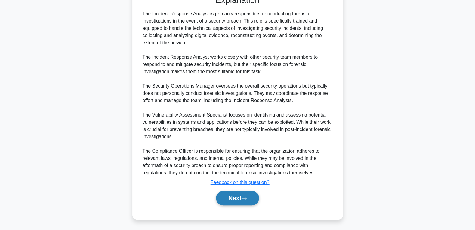
click at [236, 202] on button "Next" at bounding box center [237, 198] width 43 height 14
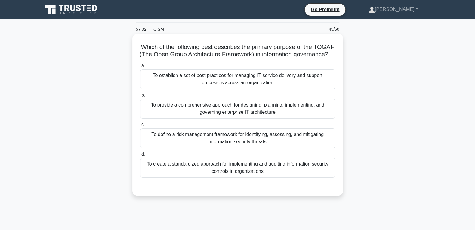
click at [248, 117] on div "To provide a comprehensive approach for designing, planning, implementing, and …" at bounding box center [237, 109] width 195 height 20
click at [140, 97] on input "b. To provide a comprehensive approach for designing, planning, implementing, a…" at bounding box center [140, 95] width 0 height 4
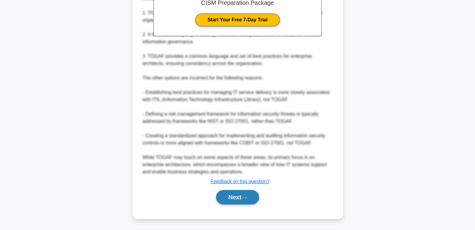
click at [225, 195] on button "Next" at bounding box center [237, 197] width 43 height 14
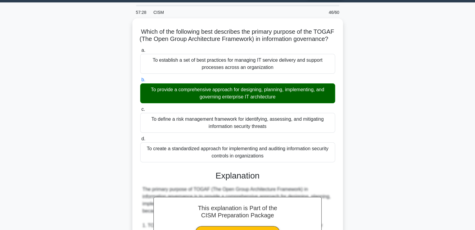
scroll to position [8, 0]
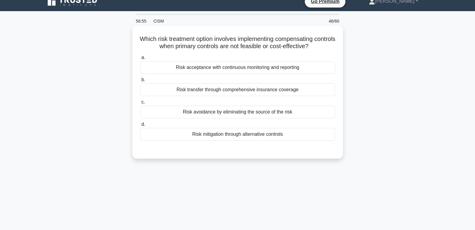
click at [269, 137] on div "Risk mitigation through alternative controls" at bounding box center [237, 134] width 195 height 13
click at [140, 126] on input "d. Risk mitigation through alternative controls" at bounding box center [140, 124] width 0 height 4
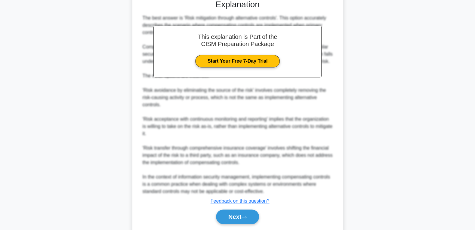
scroll to position [176, 0]
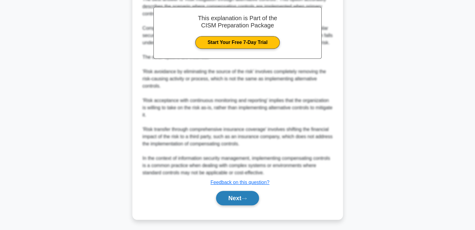
click at [239, 197] on button "Next" at bounding box center [237, 198] width 43 height 14
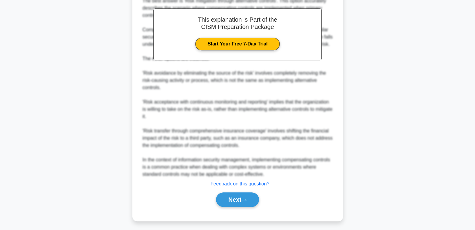
scroll to position [0, 0]
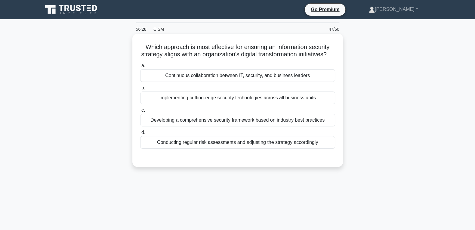
click at [184, 78] on div "Continuous collaboration between IT, security, and business leaders" at bounding box center [237, 75] width 195 height 13
click at [140, 68] on input "a. Continuous collaboration between IT, security, and business leaders" at bounding box center [140, 66] width 0 height 4
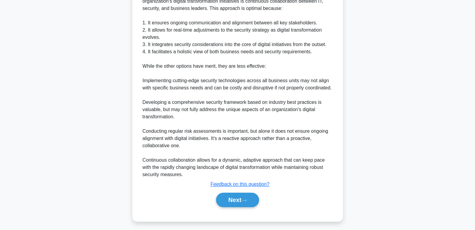
scroll to position [184, 0]
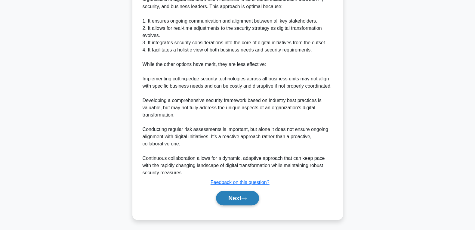
click at [235, 195] on button "Next" at bounding box center [237, 198] width 43 height 14
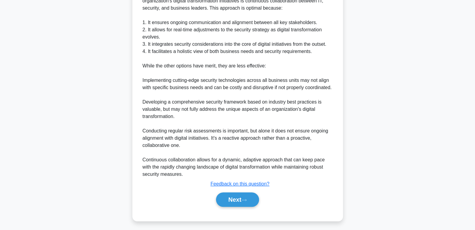
scroll to position [0, 0]
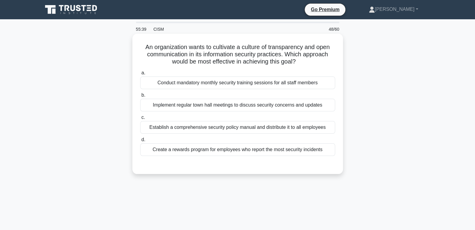
click at [204, 107] on div "Implement regular town hall meetings to discuss security concerns and updates" at bounding box center [237, 105] width 195 height 13
click at [140, 97] on input "b. Implement regular town hall meetings to discuss security concerns and updates" at bounding box center [140, 95] width 0 height 4
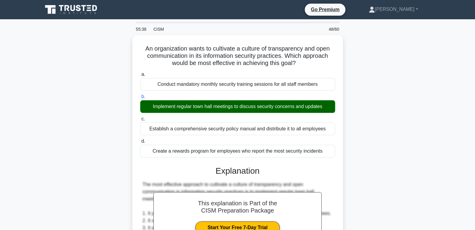
scroll to position [184, 0]
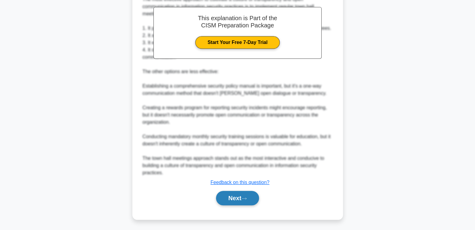
click at [230, 197] on button "Next" at bounding box center [237, 198] width 43 height 14
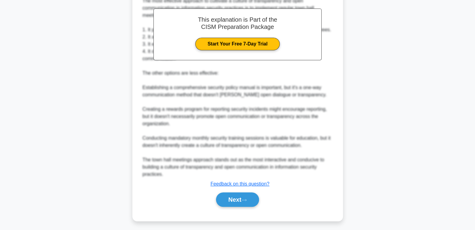
scroll to position [0, 0]
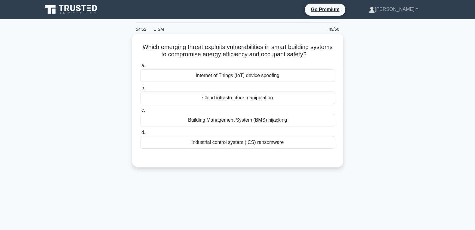
click at [292, 79] on div "Internet of Things (IoT) device spoofing" at bounding box center [237, 75] width 195 height 13
click at [140, 68] on input "a. Internet of Things (IoT) device spoofing" at bounding box center [140, 66] width 0 height 4
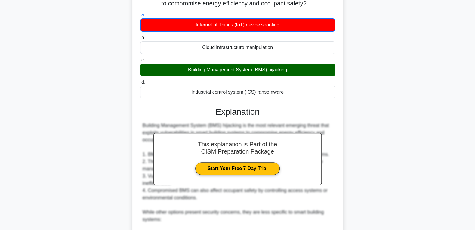
scroll to position [192, 0]
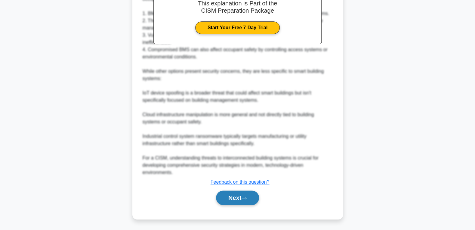
click at [225, 201] on button "Next" at bounding box center [237, 197] width 43 height 14
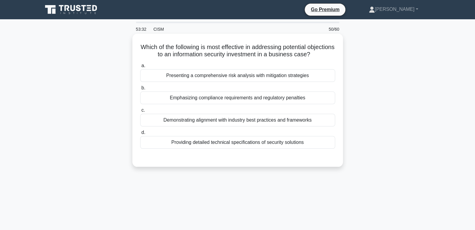
click at [267, 80] on div "Presenting a comprehensive risk analysis with mitigation strategies" at bounding box center [237, 75] width 195 height 13
click at [140, 68] on input "a. Presenting a comprehensive risk analysis with mitigation strategies" at bounding box center [140, 66] width 0 height 4
